Goal: Book appointment/travel/reservation

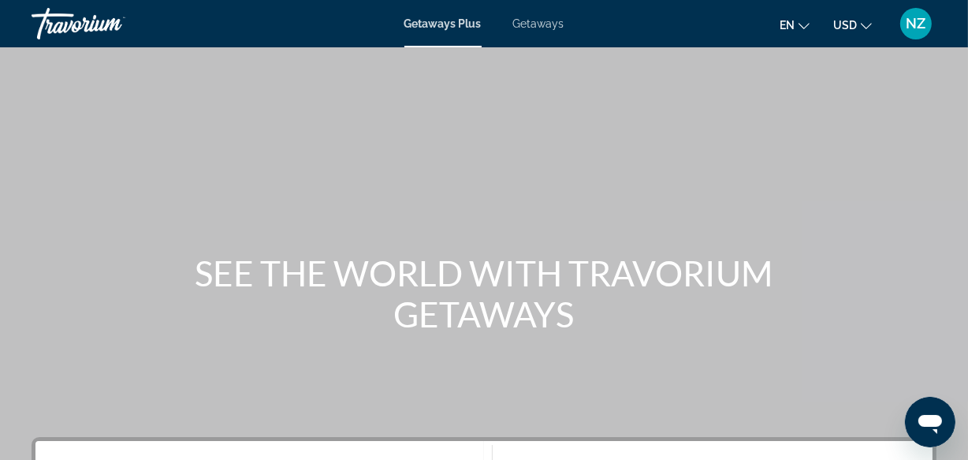
click at [538, 17] on span "Getaways" at bounding box center [538, 23] width 51 height 13
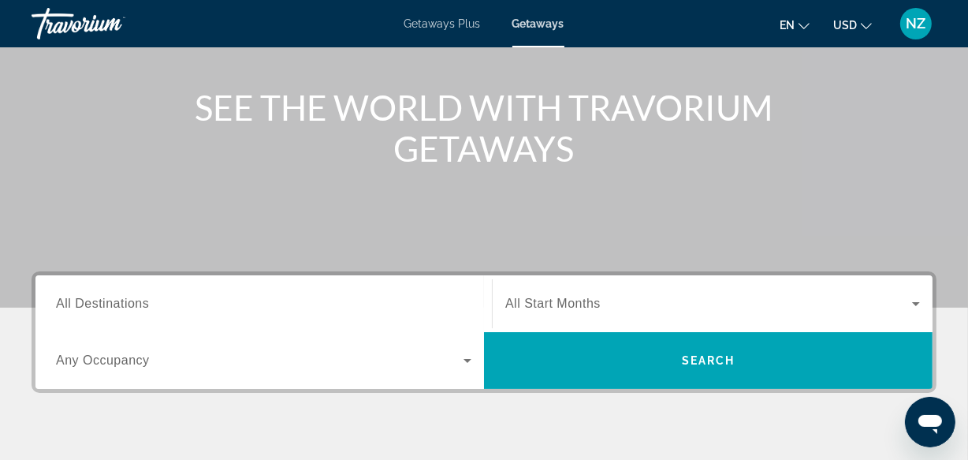
scroll to position [292, 0]
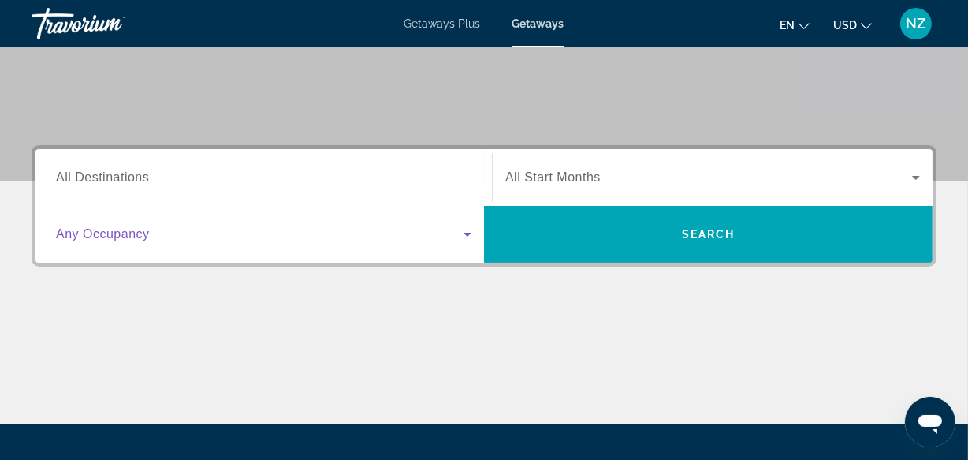
click at [465, 231] on icon "Search widget" at bounding box center [467, 234] width 19 height 19
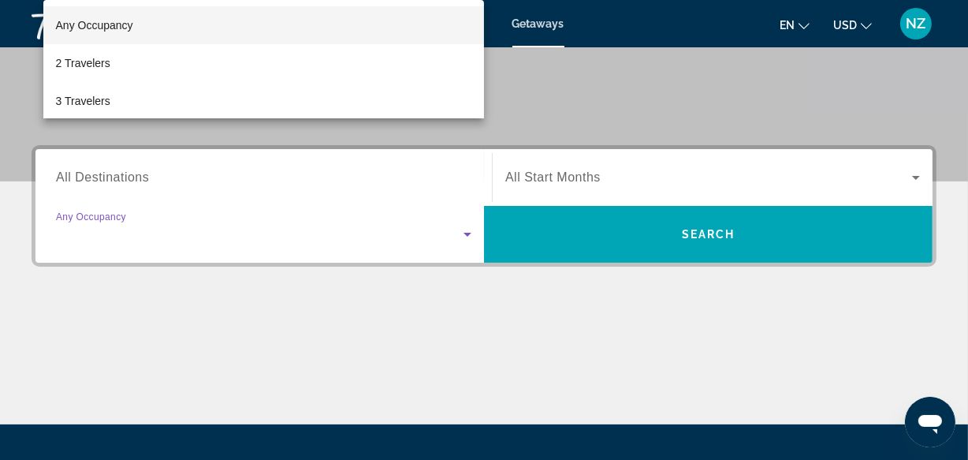
scroll to position [385, 0]
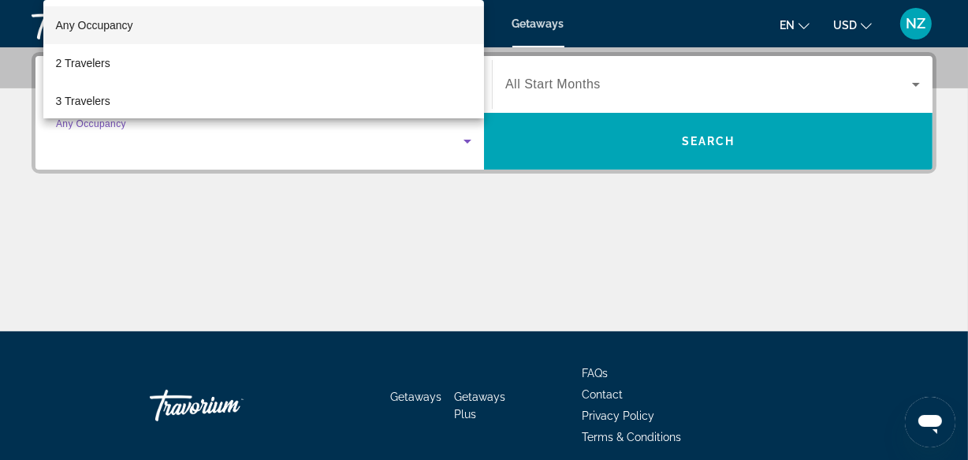
click at [468, 138] on div at bounding box center [484, 230] width 968 height 460
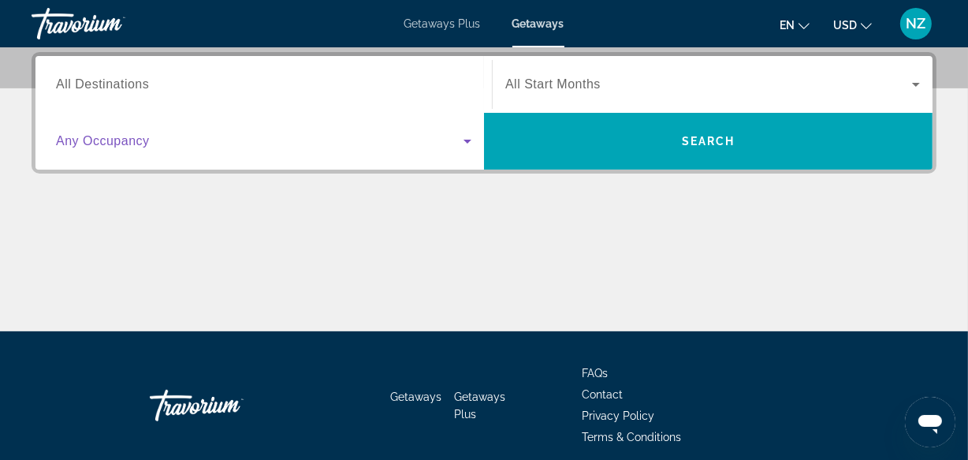
click at [465, 140] on icon "Search widget" at bounding box center [468, 142] width 8 height 4
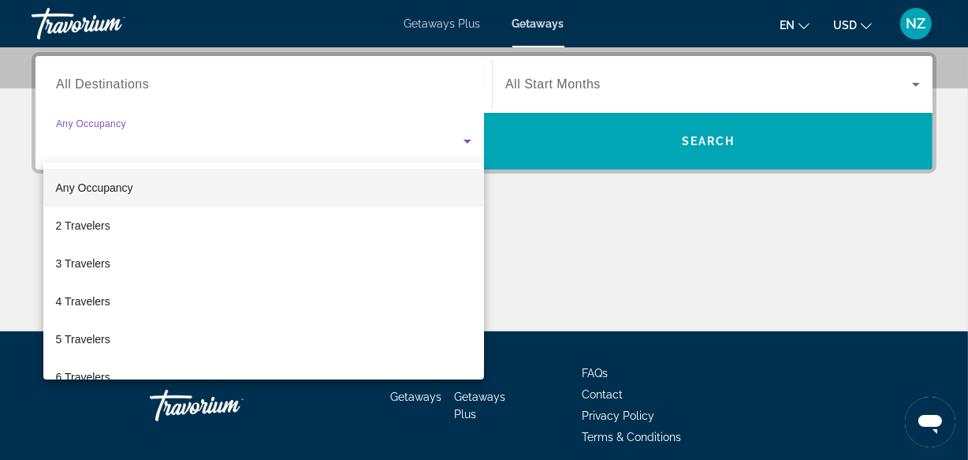
click at [121, 87] on div at bounding box center [484, 230] width 968 height 460
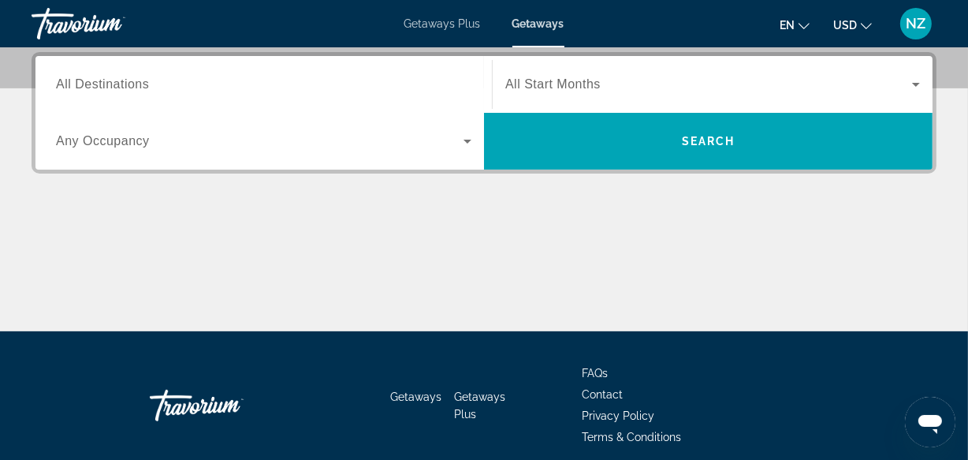
click at [121, 87] on span "All Destinations" at bounding box center [102, 83] width 93 height 13
click at [121, 87] on input "Destination All Destinations" at bounding box center [263, 85] width 415 height 19
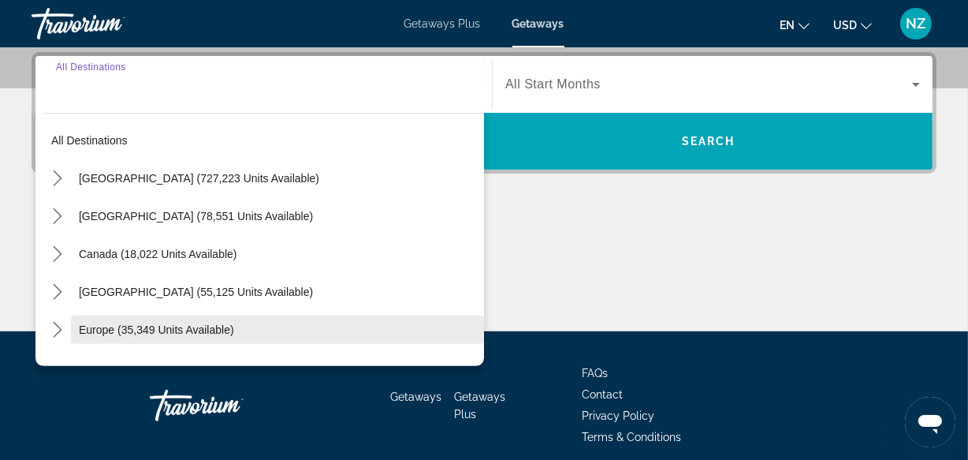
click at [207, 331] on span "Europe (35,349 units available)" at bounding box center [156, 329] width 155 height 13
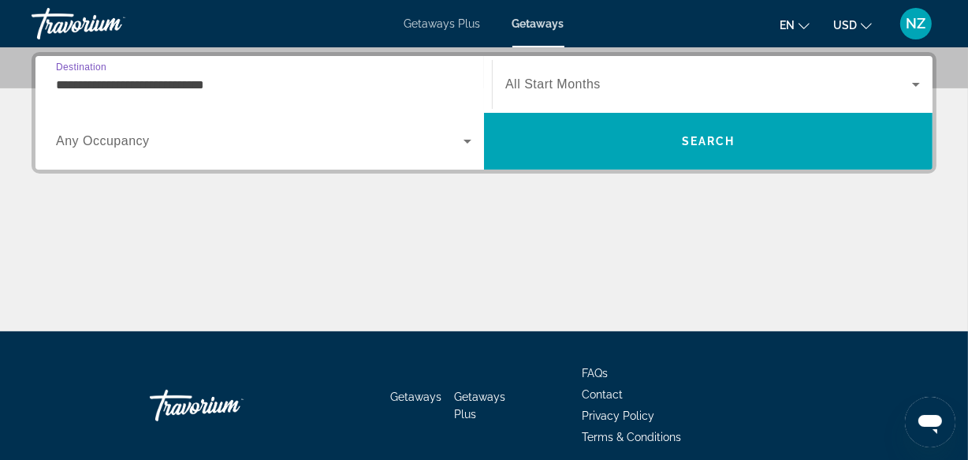
drag, startPoint x: 199, startPoint y: 87, endPoint x: 276, endPoint y: 35, distance: 92.1
click at [221, 84] on input "**********" at bounding box center [263, 85] width 415 height 19
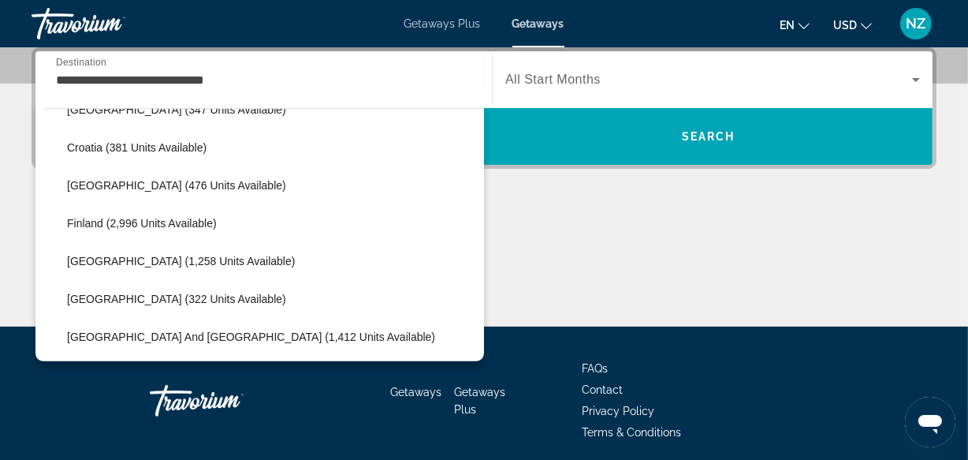
scroll to position [394, 0]
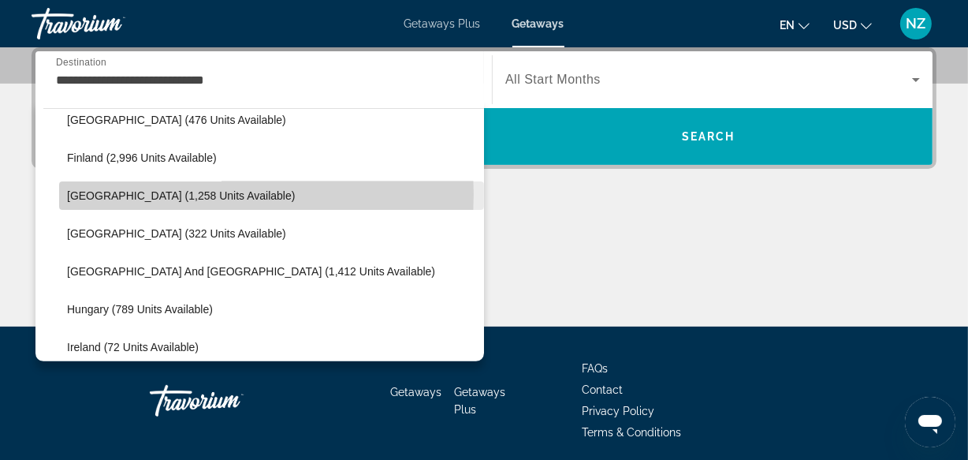
click at [147, 193] on span "[GEOGRAPHIC_DATA] (1,258 units available)" at bounding box center [181, 195] width 228 height 13
type input "**********"
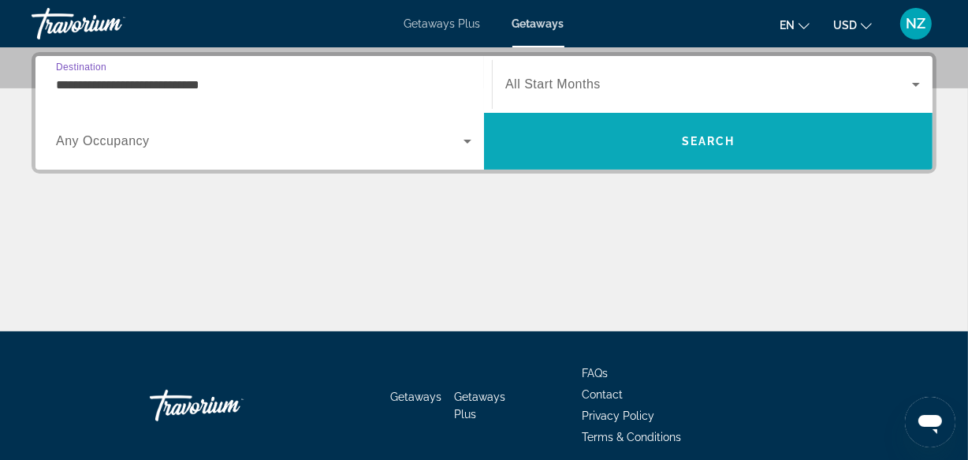
click at [624, 128] on span "Search" at bounding box center [708, 141] width 449 height 38
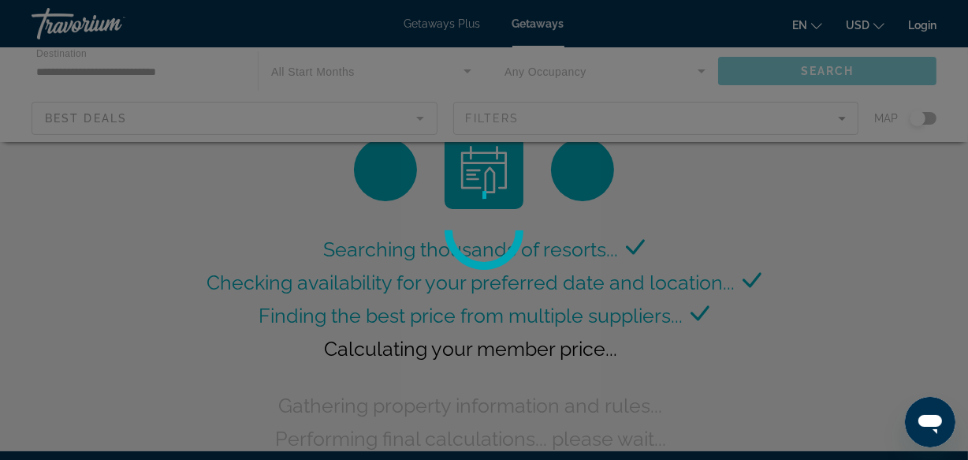
click at [812, 227] on div at bounding box center [484, 230] width 968 height 460
click at [810, 227] on div at bounding box center [484, 230] width 968 height 460
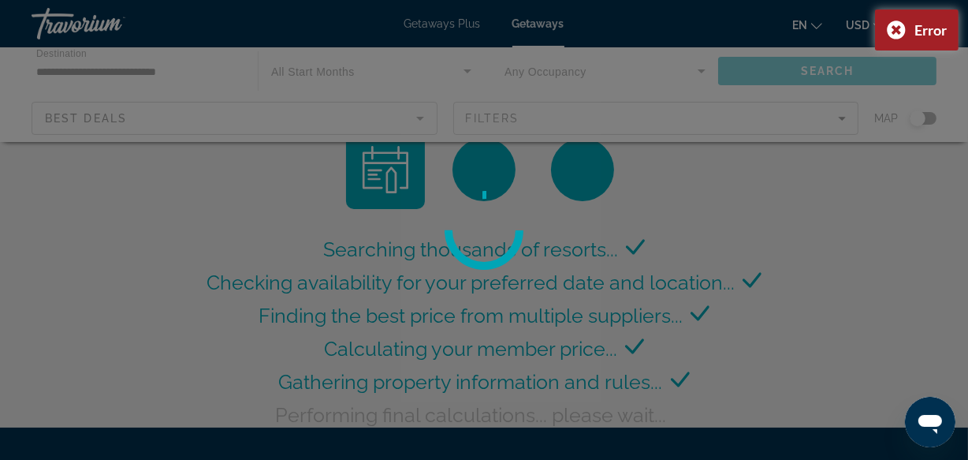
click at [803, 227] on div at bounding box center [484, 230] width 968 height 460
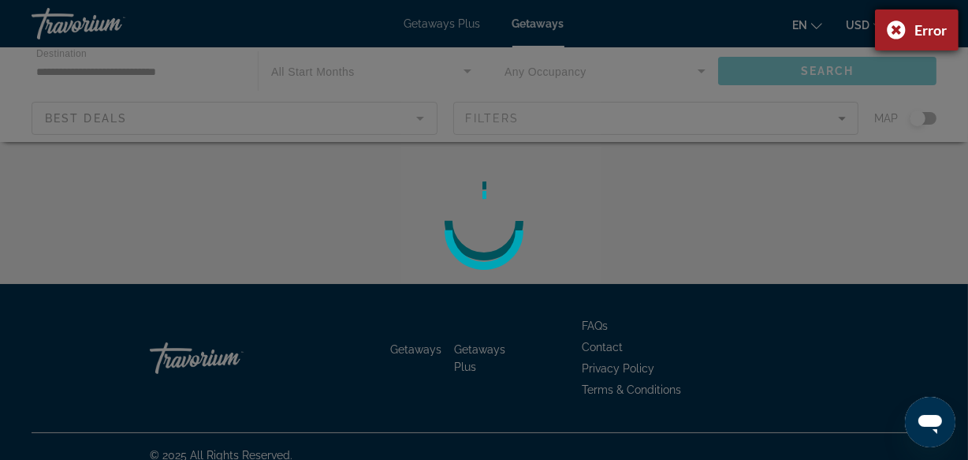
click at [892, 29] on div "Error" at bounding box center [917, 29] width 84 height 41
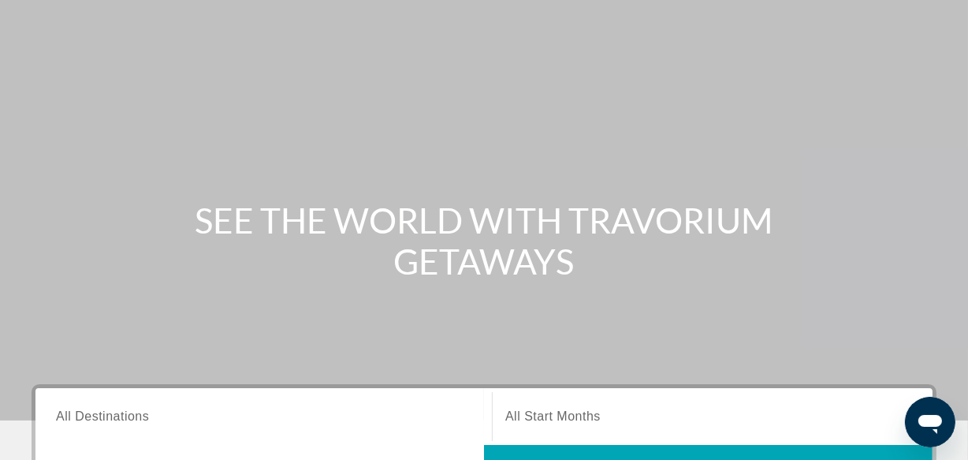
scroll to position [55, 0]
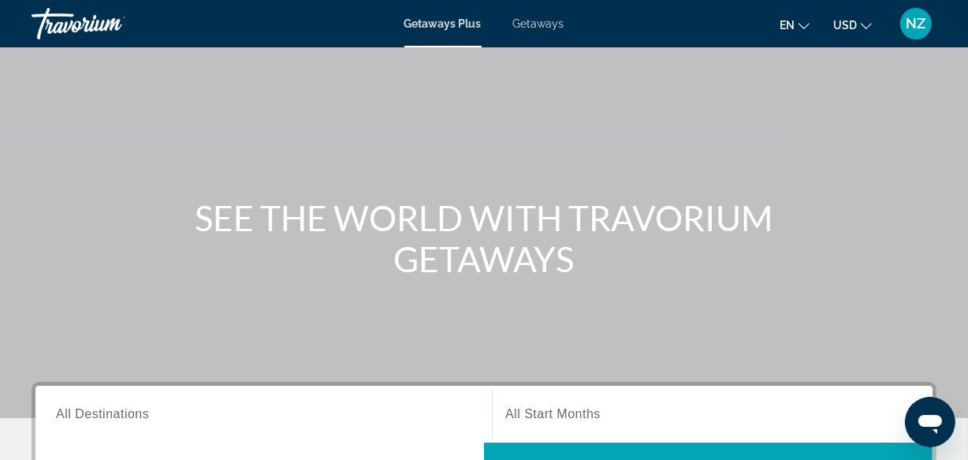
click at [522, 20] on span "Getaways" at bounding box center [538, 23] width 51 height 13
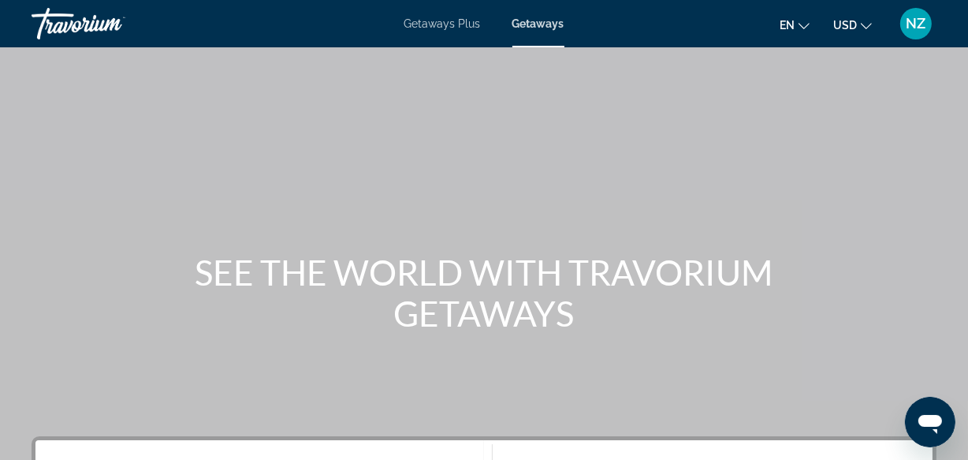
scroll to position [265, 0]
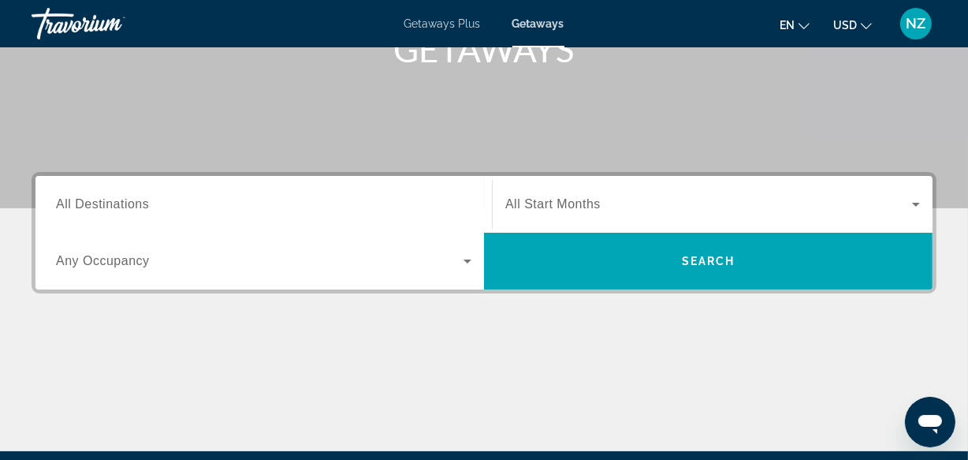
click at [117, 210] on label "Destination All Destinations" at bounding box center [102, 204] width 93 height 14
click at [117, 210] on input "Destination All Destinations" at bounding box center [263, 205] width 415 height 19
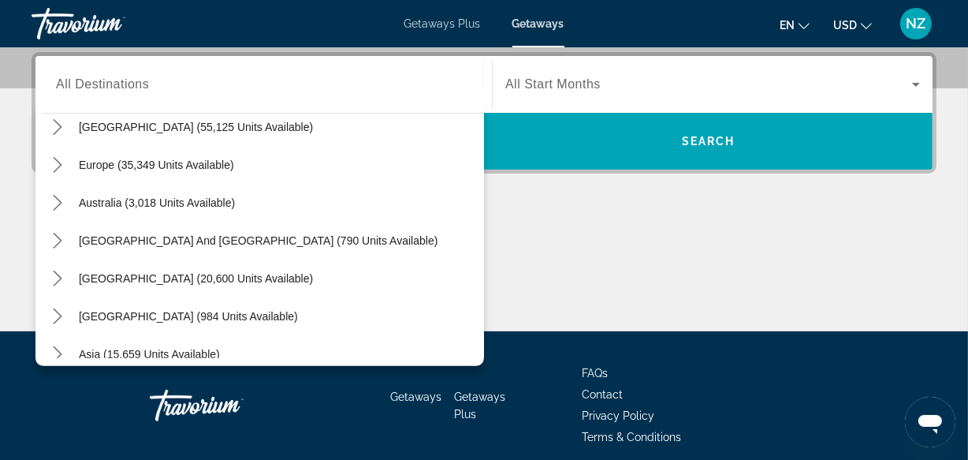
scroll to position [132, 0]
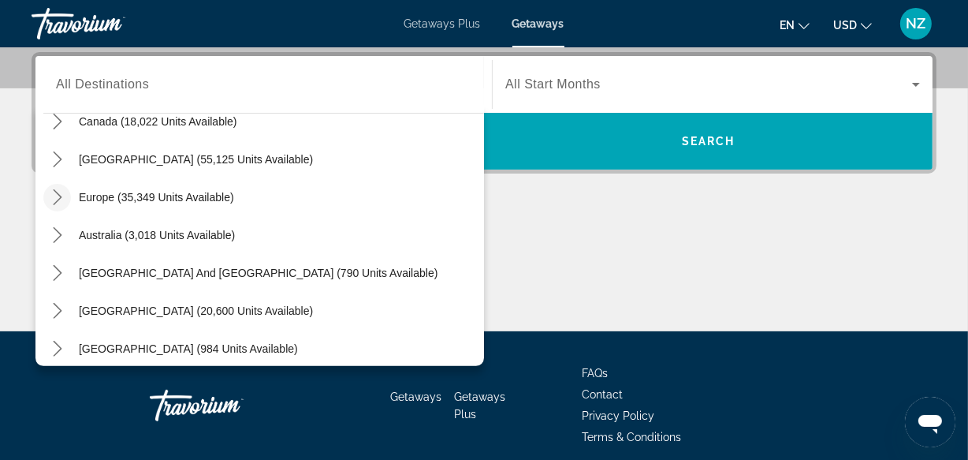
click at [63, 196] on icon "Toggle Europe (35,349 units available) submenu" at bounding box center [58, 197] width 16 height 16
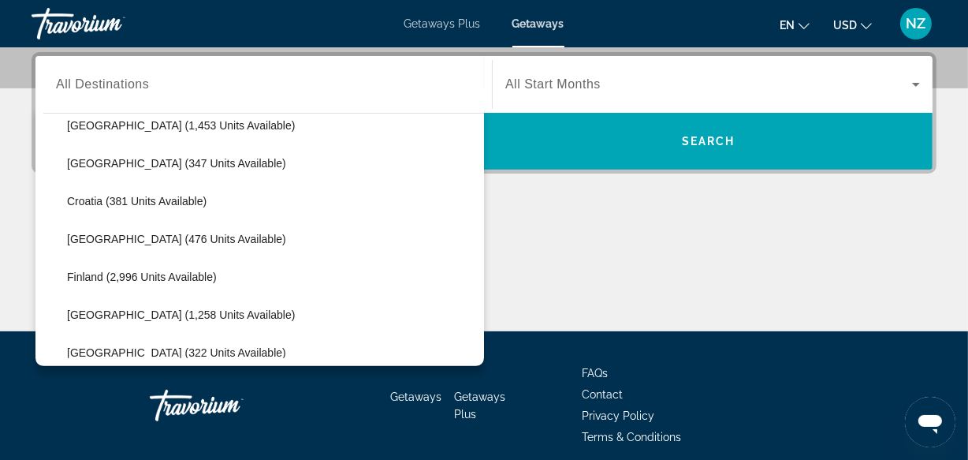
scroll to position [377, 0]
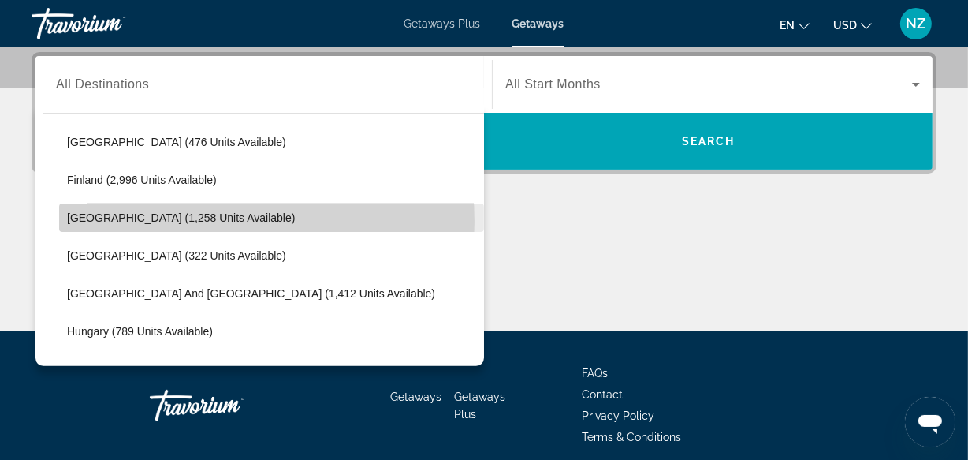
click at [180, 221] on span "[GEOGRAPHIC_DATA] (1,258 units available)" at bounding box center [181, 217] width 228 height 13
type input "**********"
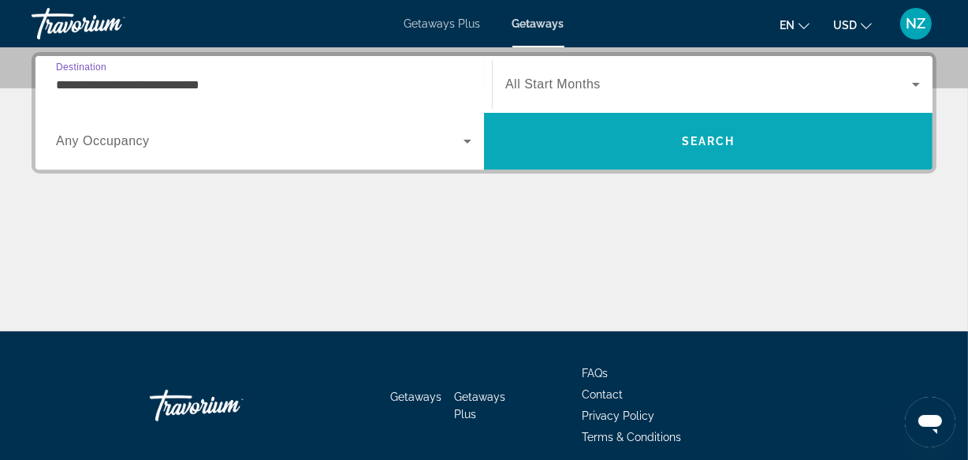
click at [646, 126] on span "Search" at bounding box center [708, 141] width 449 height 38
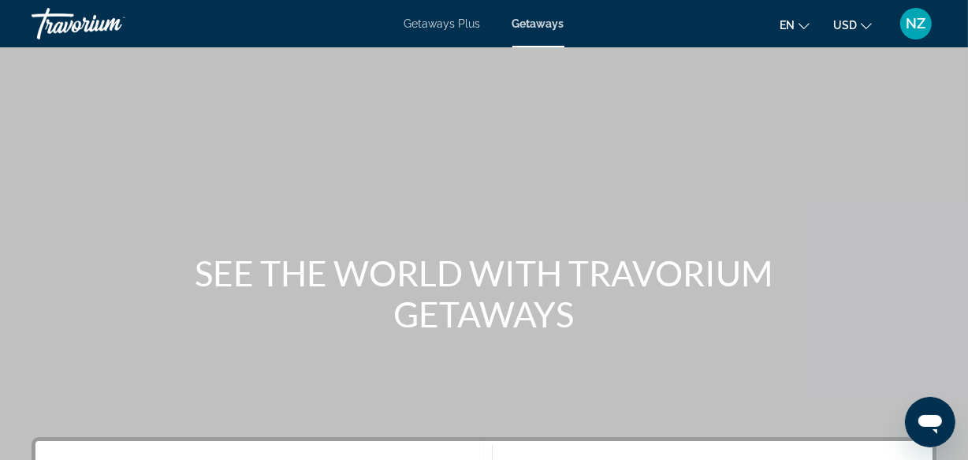
click at [806, 136] on div "Main content" at bounding box center [484, 236] width 968 height 473
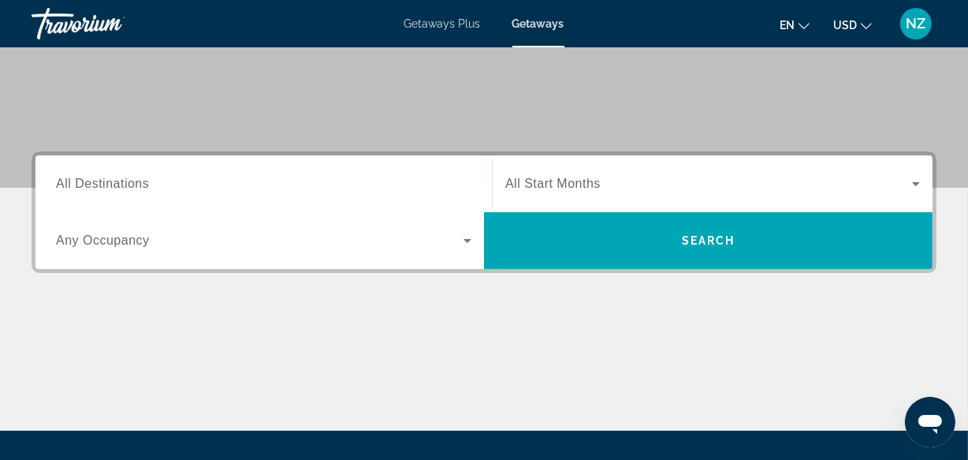
scroll to position [184, 0]
